Goal: Task Accomplishment & Management: Manage account settings

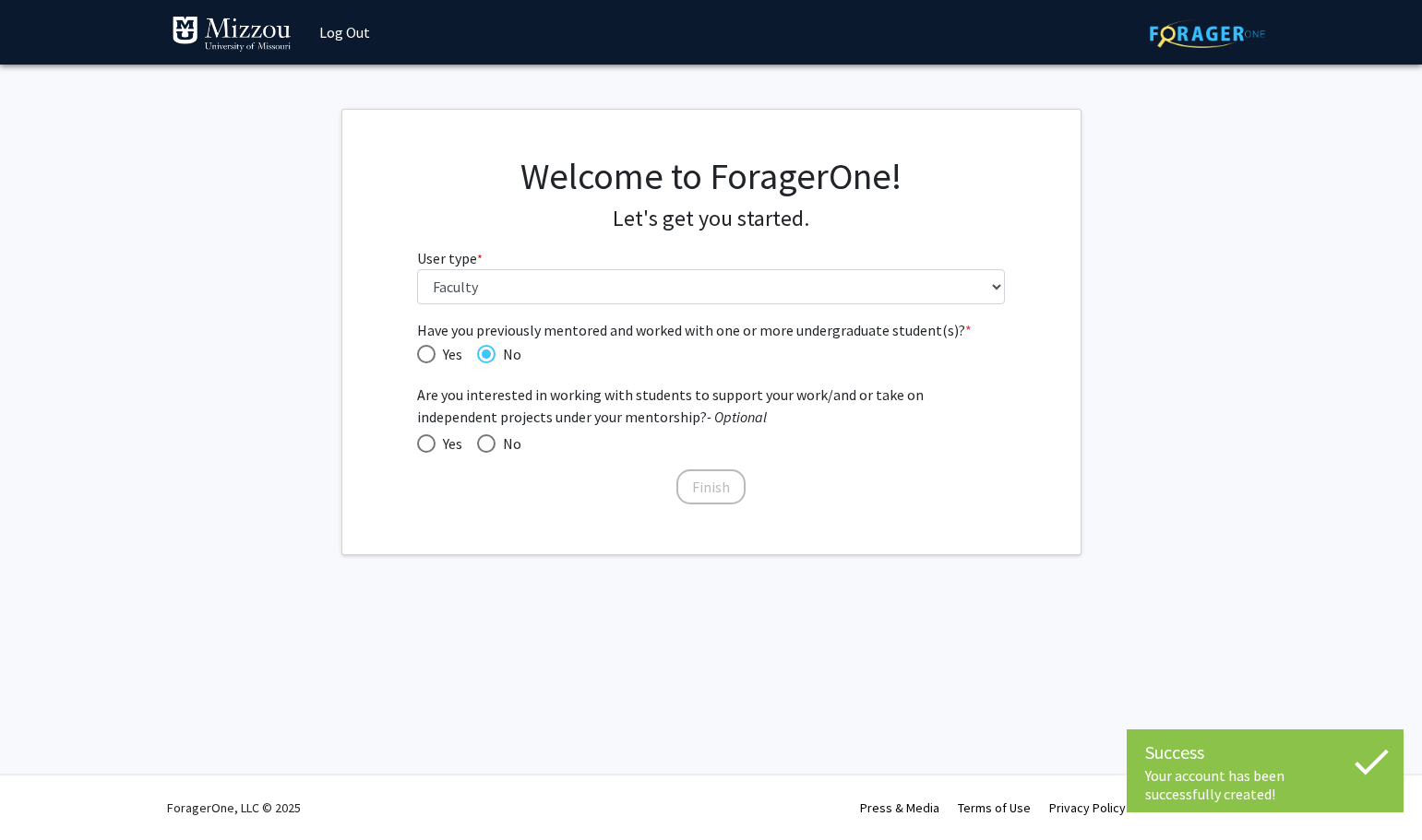
select select "5: faculty"
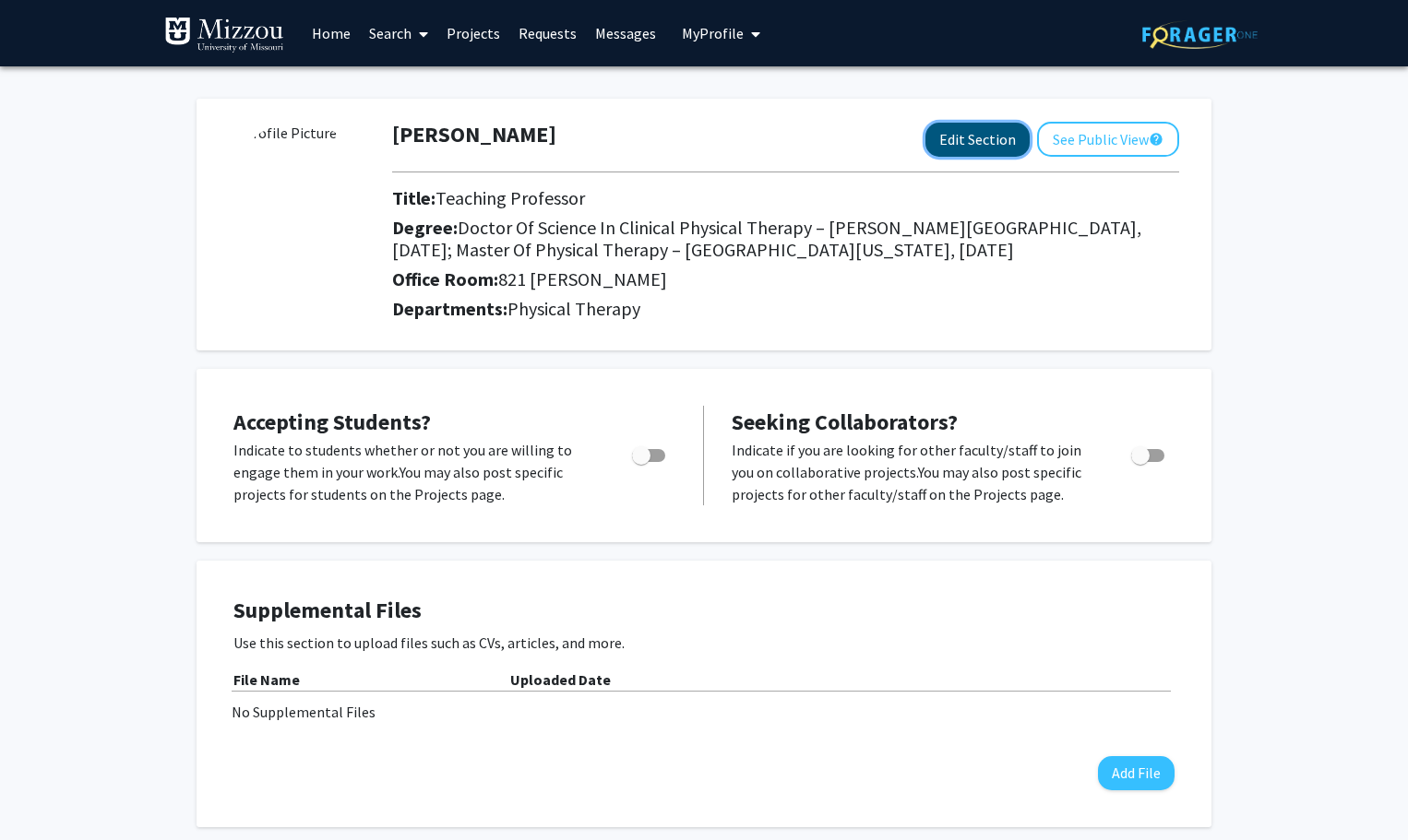
click at [950, 139] on button "Edit Section" at bounding box center [977, 140] width 104 height 34
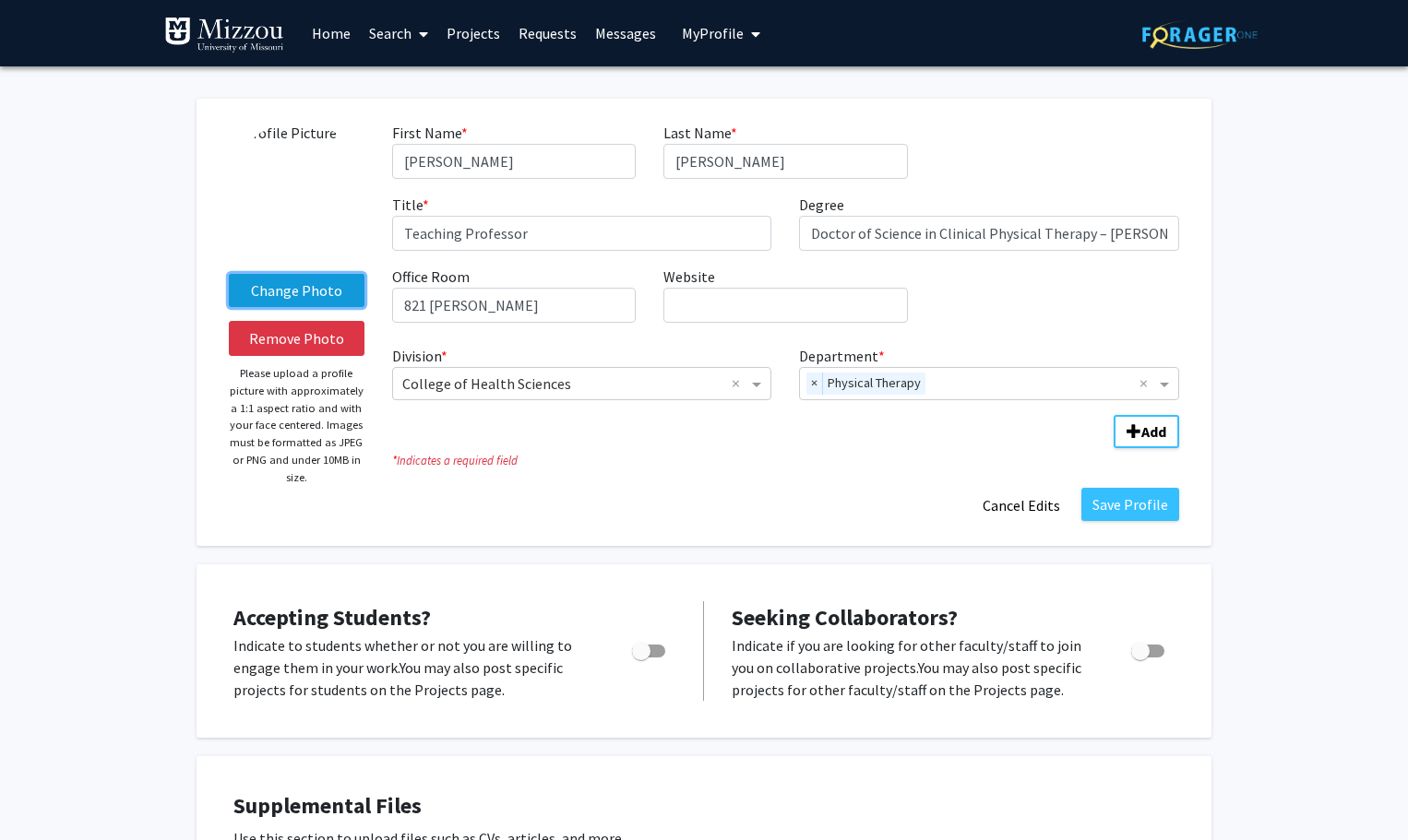
click at [279, 293] on label "Change Photo" at bounding box center [297, 290] width 136 height 33
click at [0, 0] on input "Change Photo" at bounding box center [0, 0] width 0 height 0
click at [277, 291] on label "Change Photo" at bounding box center [297, 290] width 136 height 33
click at [0, 0] on input "Change Photo" at bounding box center [0, 0] width 0 height 0
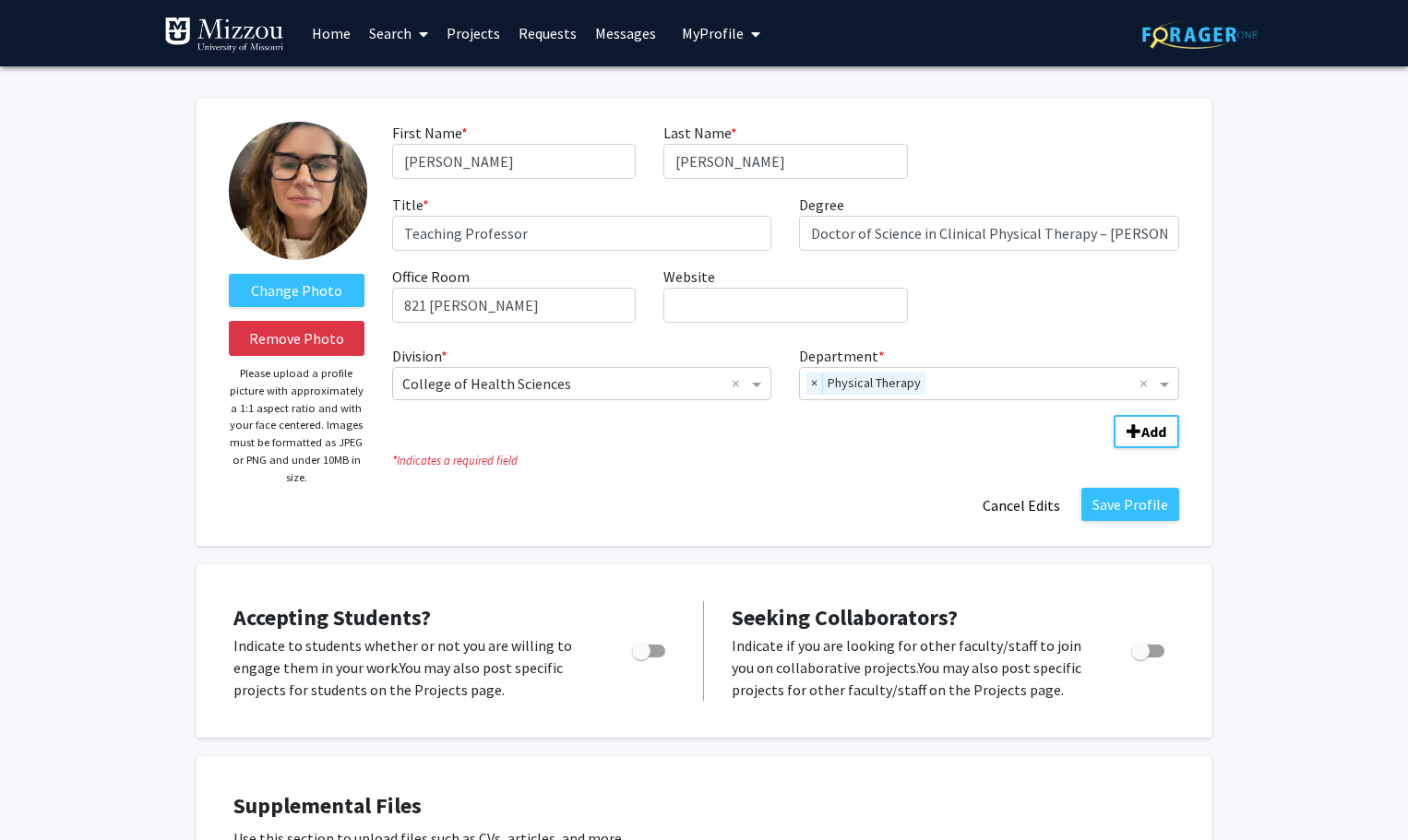
click at [294, 185] on img at bounding box center [298, 191] width 139 height 139
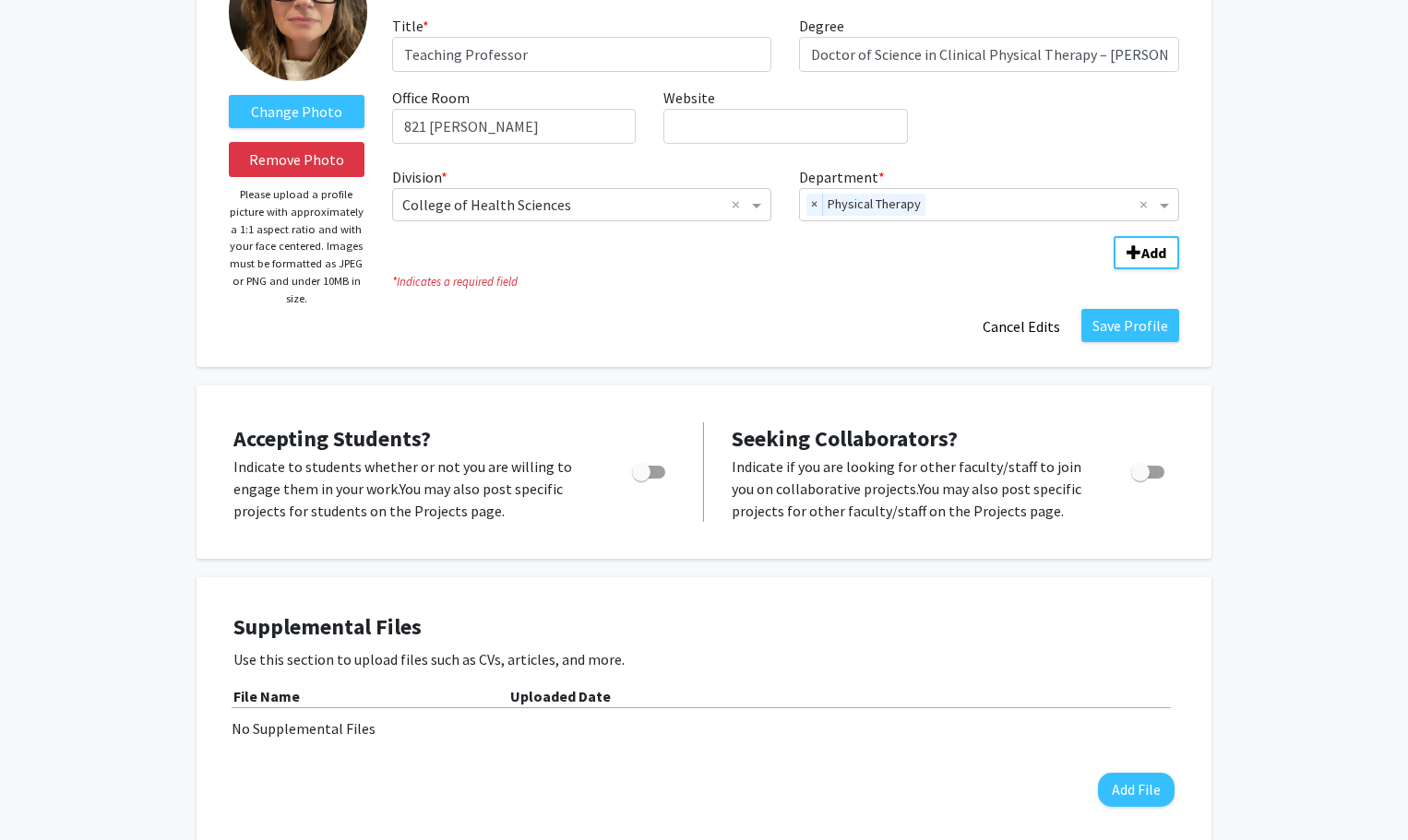
scroll to position [185, 0]
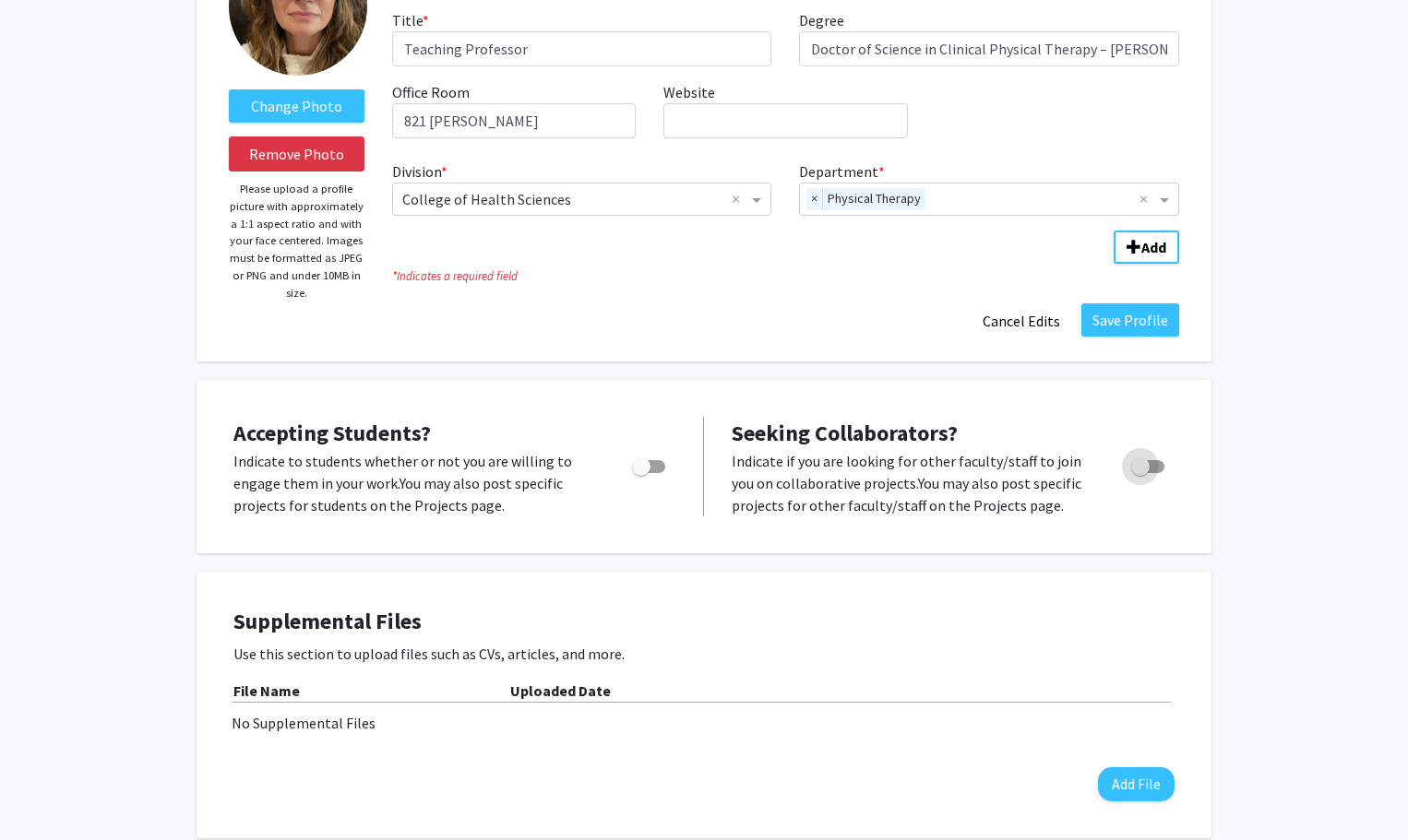
click at [1148, 465] on span "Toggle" at bounding box center [1139, 466] width 19 height 19
click at [1140, 473] on input "Toggle" at bounding box center [1139, 473] width 1 height 1
checkbox input "true"
click at [651, 470] on span "Toggle" at bounding box center [648, 466] width 33 height 13
click at [642, 473] on input "Would you like to permit student requests?" at bounding box center [641, 473] width 1 height 1
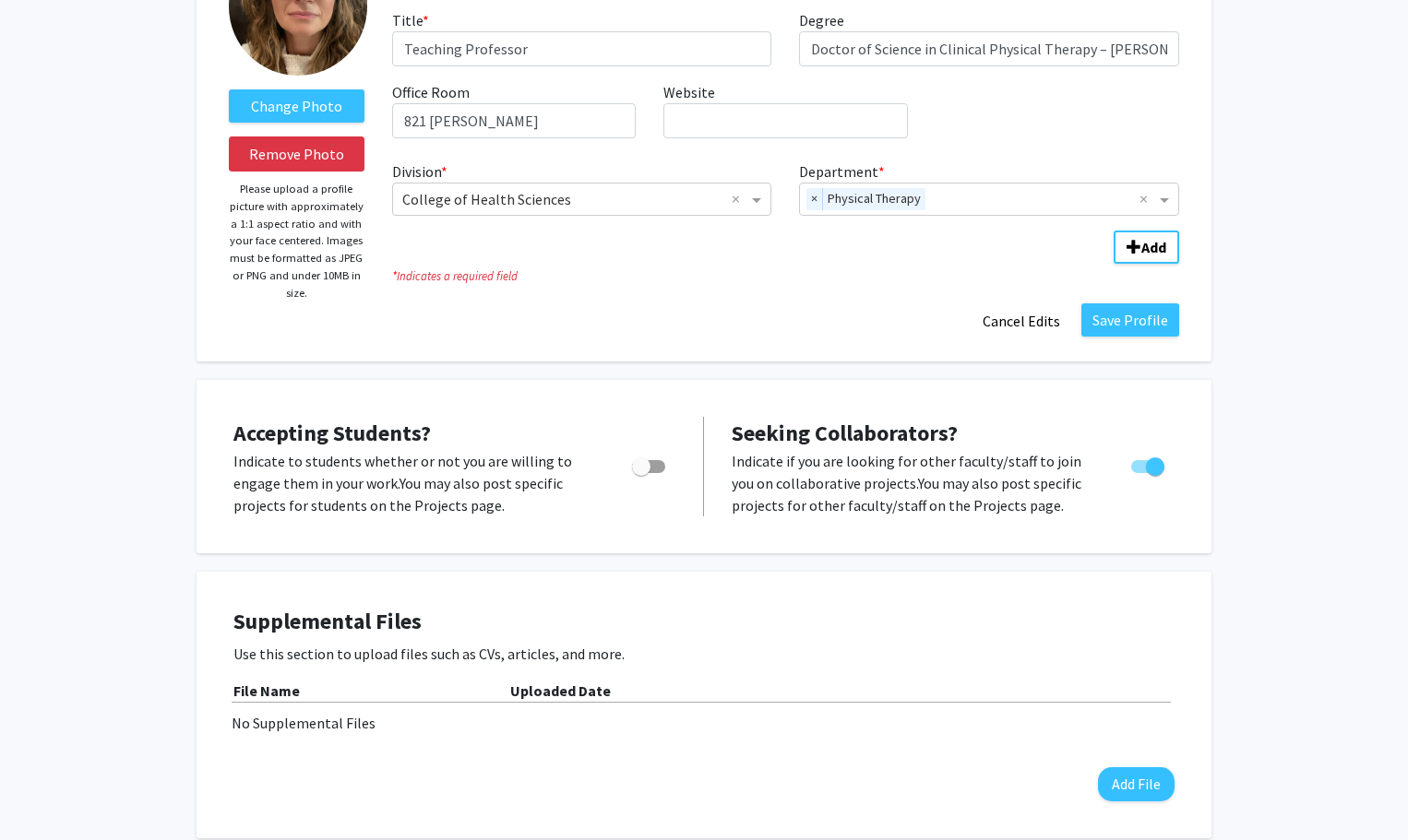
checkbox input "true"
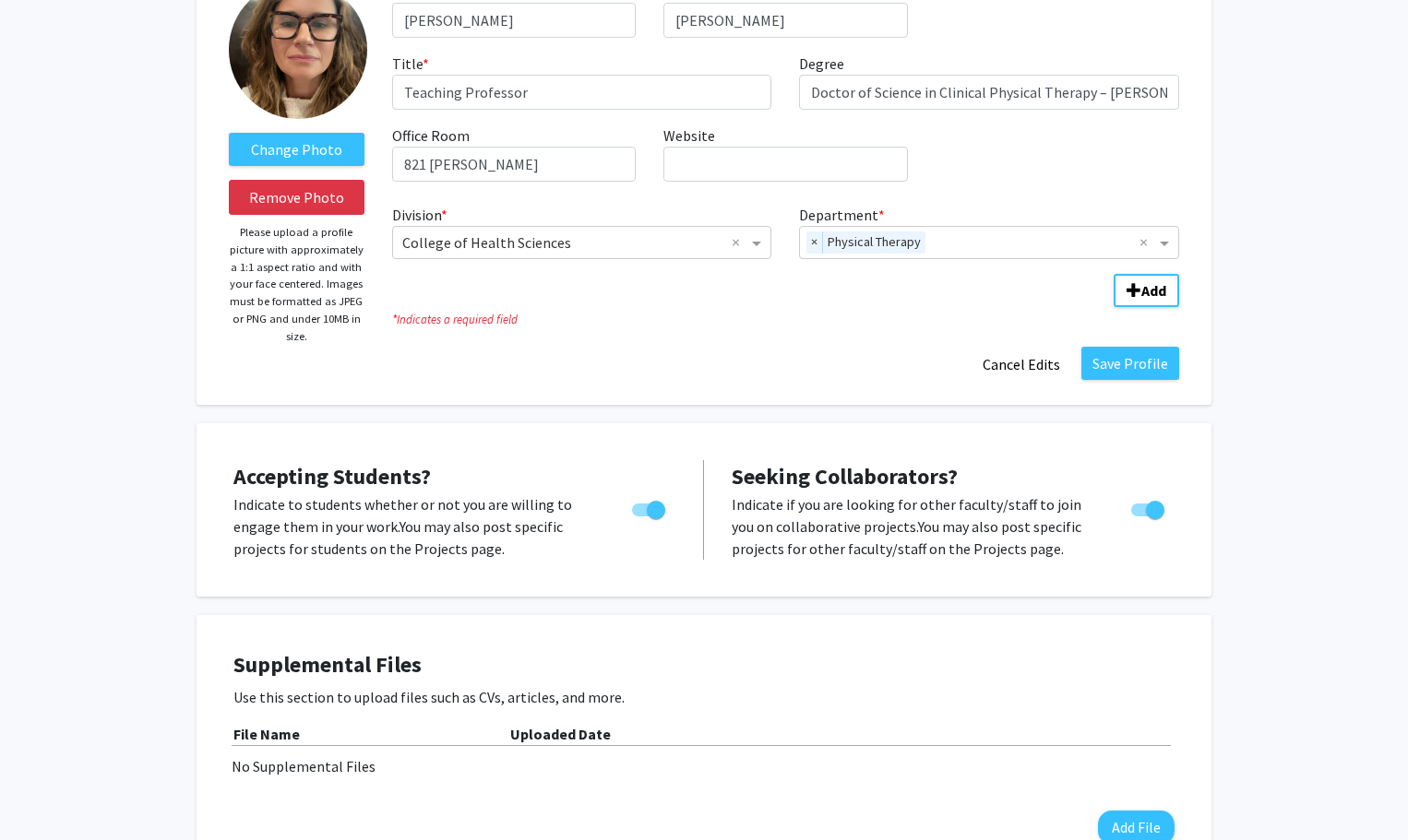
scroll to position [0, 0]
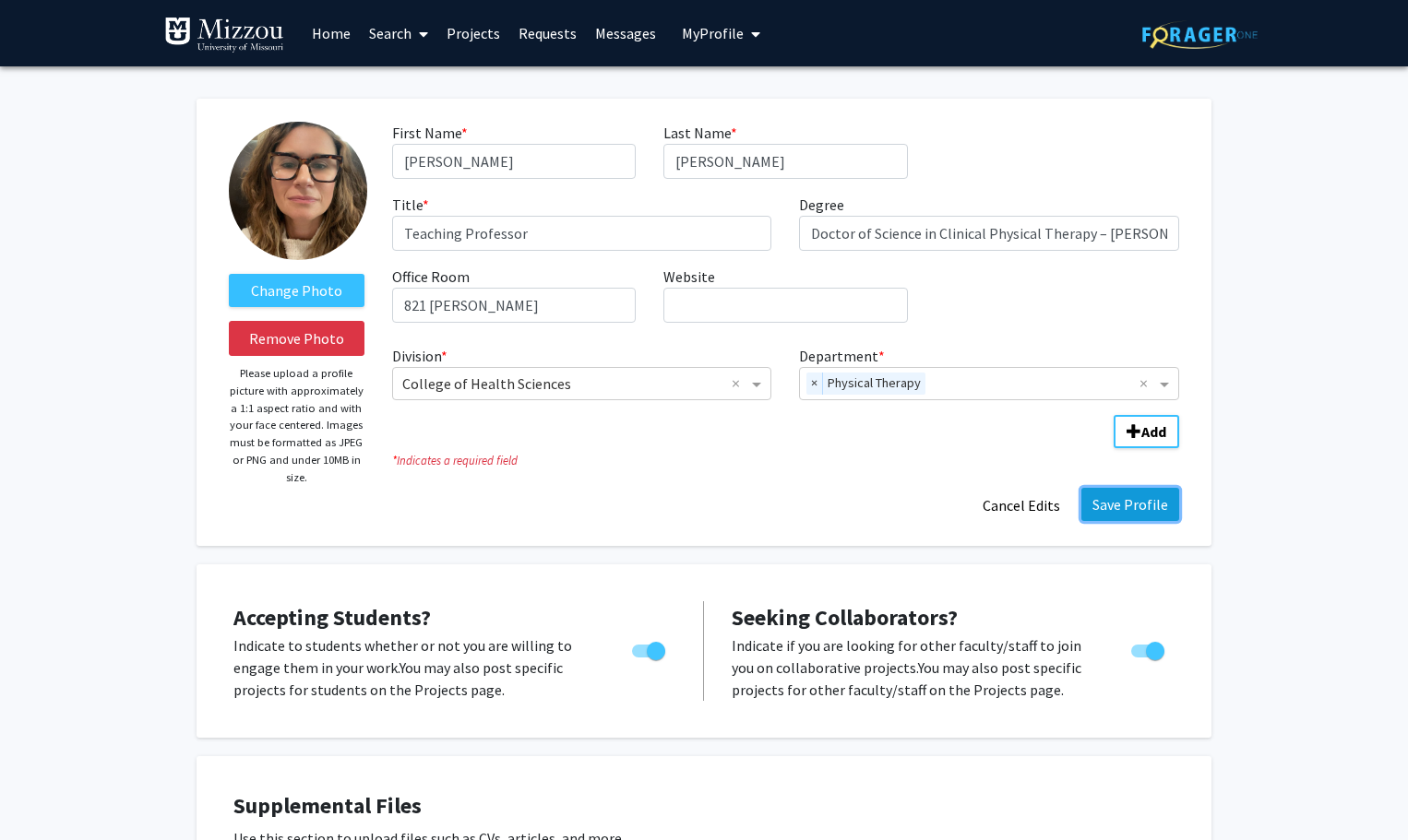
click at [1095, 511] on button "Save Profile" at bounding box center [1130, 505] width 97 height 33
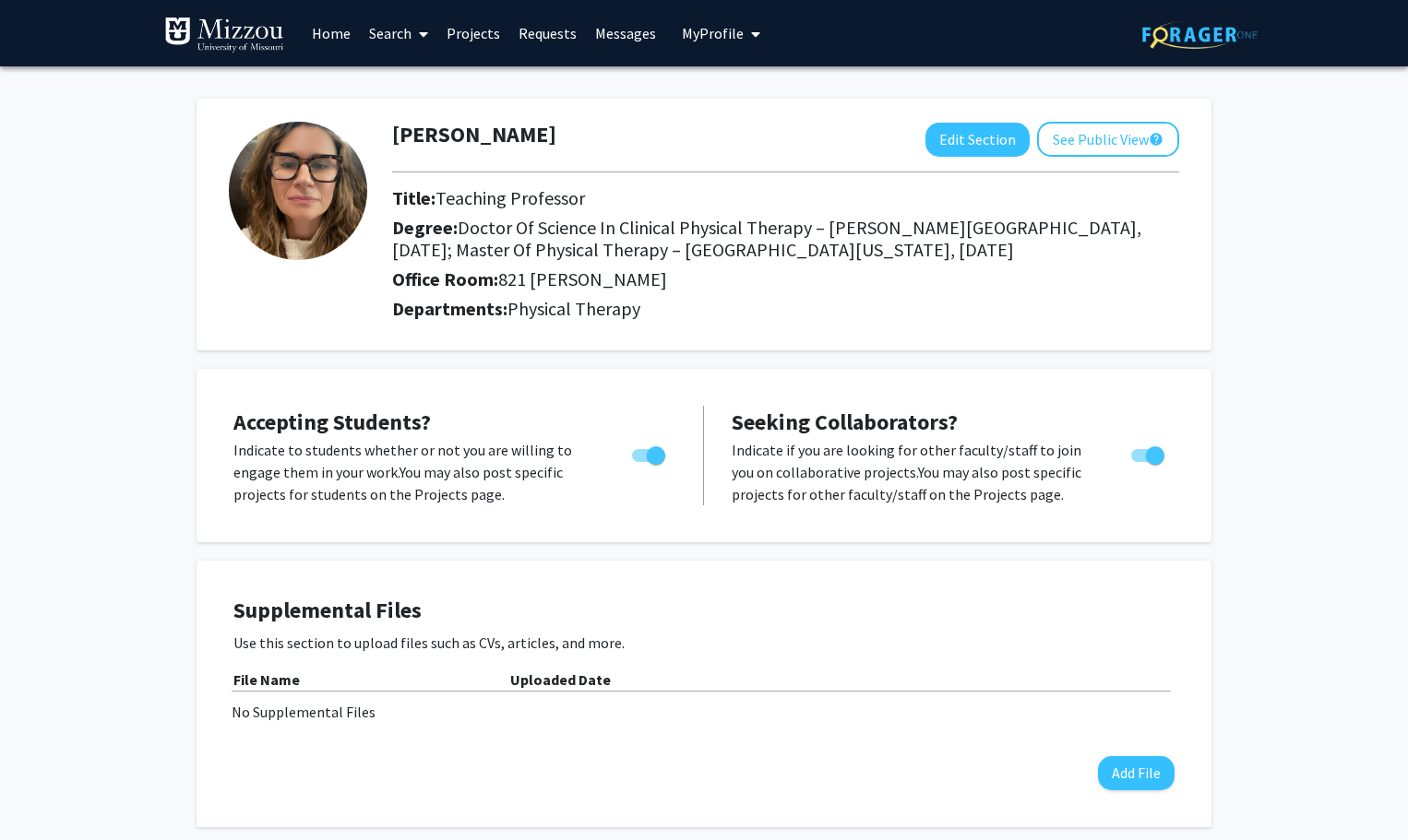
click at [334, 26] on link "Home" at bounding box center [332, 33] width 57 height 65
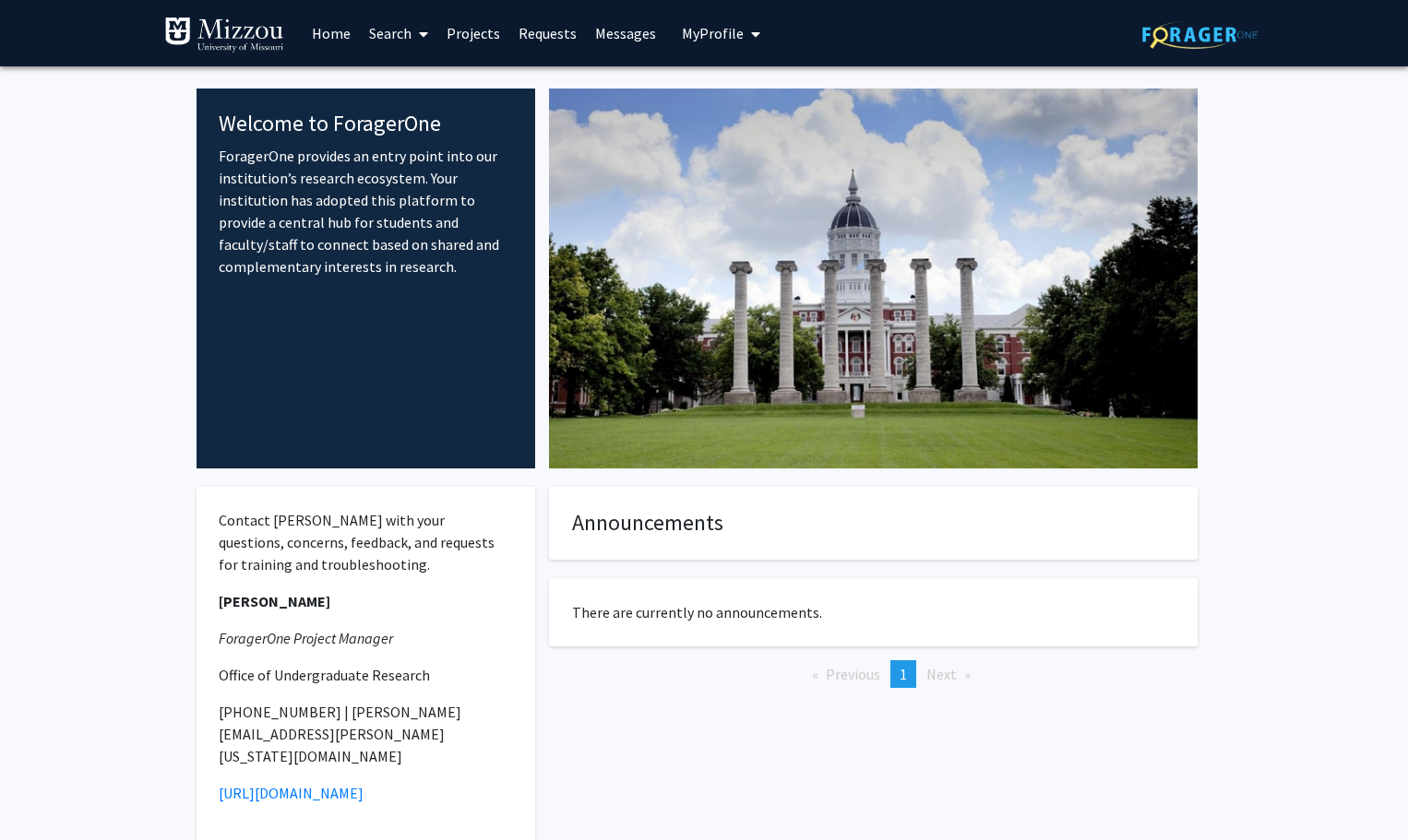
click at [190, 23] on img at bounding box center [224, 35] width 120 height 37
click at [702, 23] on button "My Profile" at bounding box center [720, 33] width 90 height 67
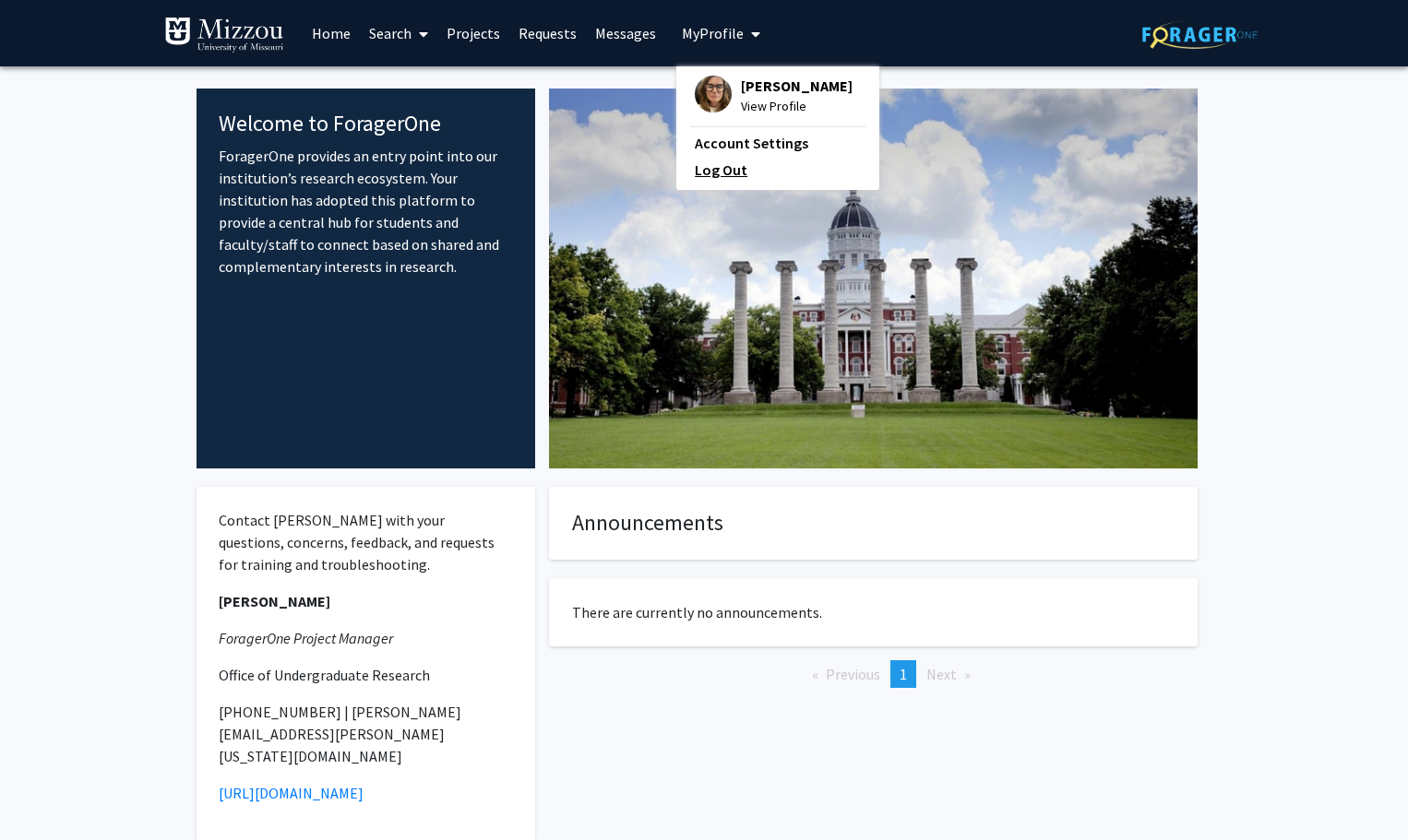
click at [706, 166] on link "Log Out" at bounding box center [777, 169] width 166 height 23
